Goal: Transaction & Acquisition: Subscribe to service/newsletter

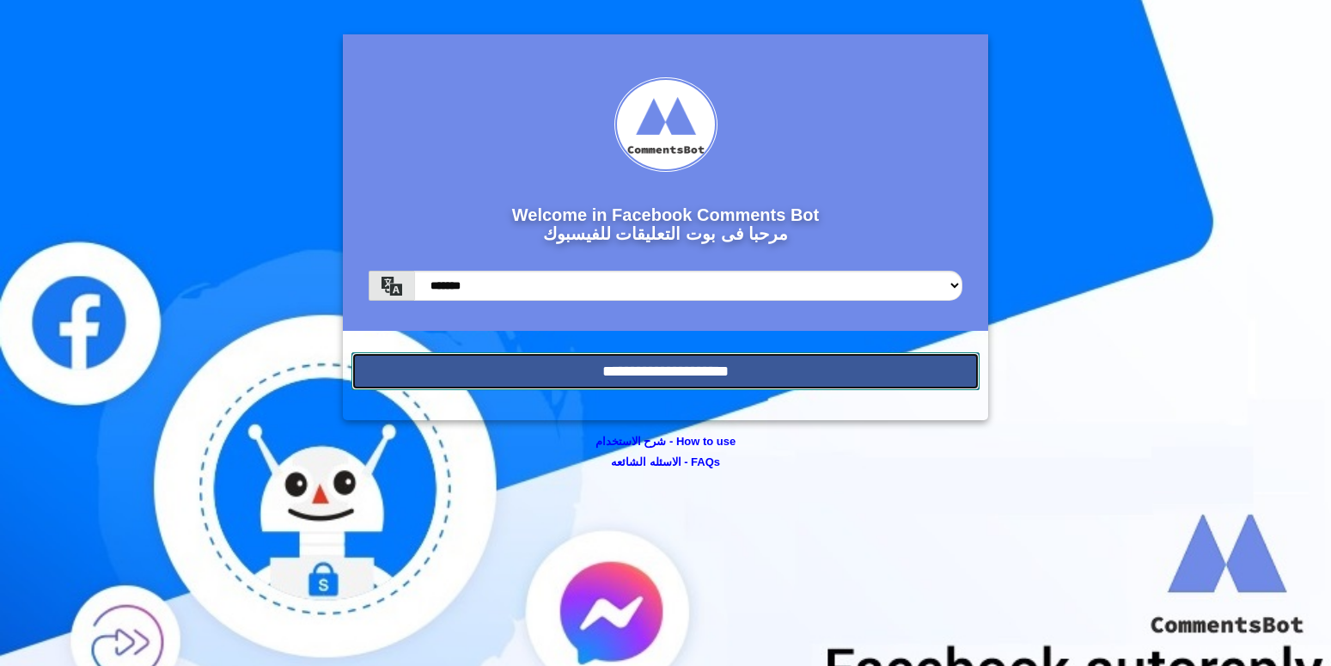
click at [677, 375] on input "**********" at bounding box center [665, 371] width 628 height 38
click at [701, 390] on input "**********" at bounding box center [665, 371] width 628 height 38
